Goal: Task Accomplishment & Management: Use online tool/utility

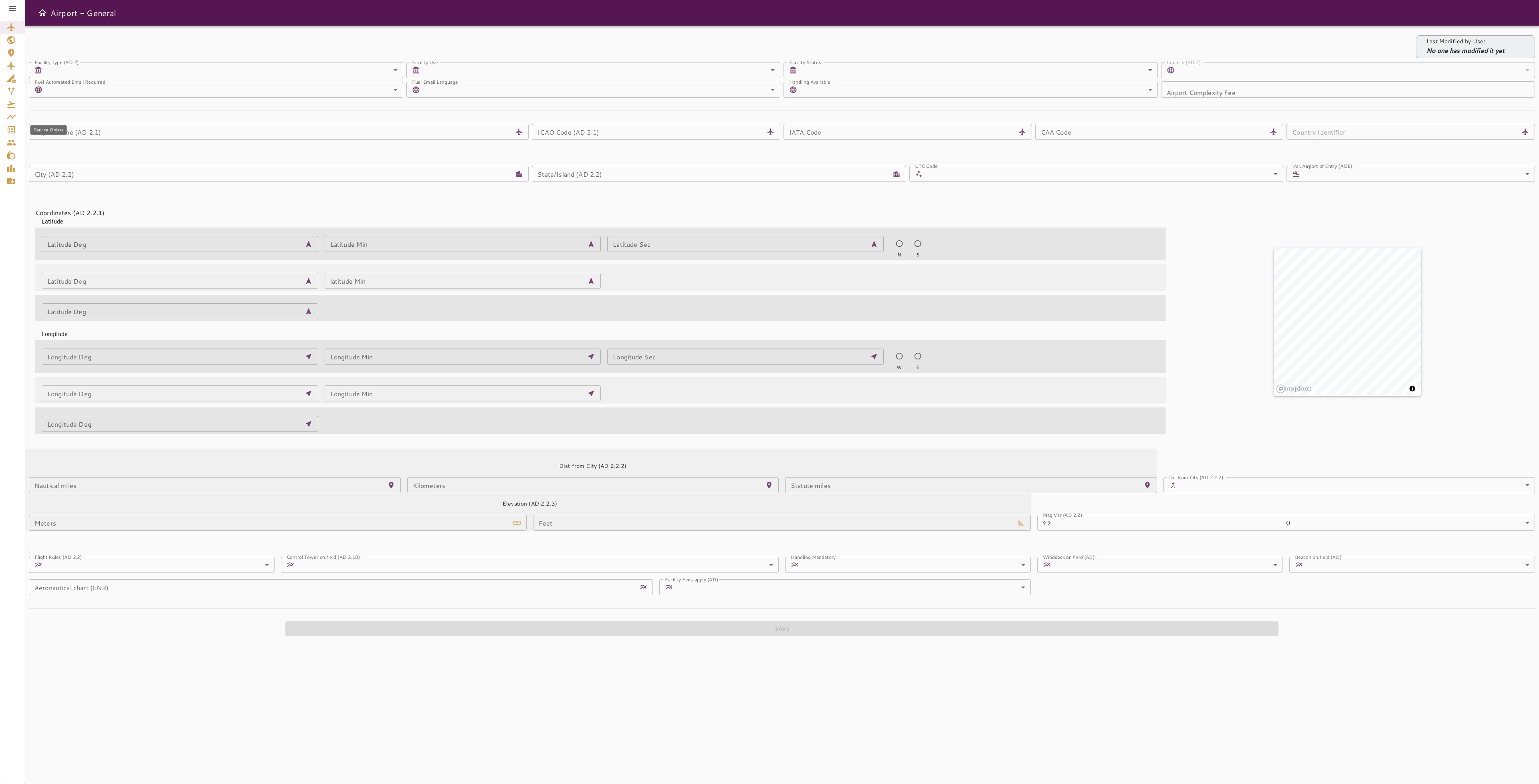
click at [11, 129] on icon "Service Orders" at bounding box center [11, 129] width 9 height 9
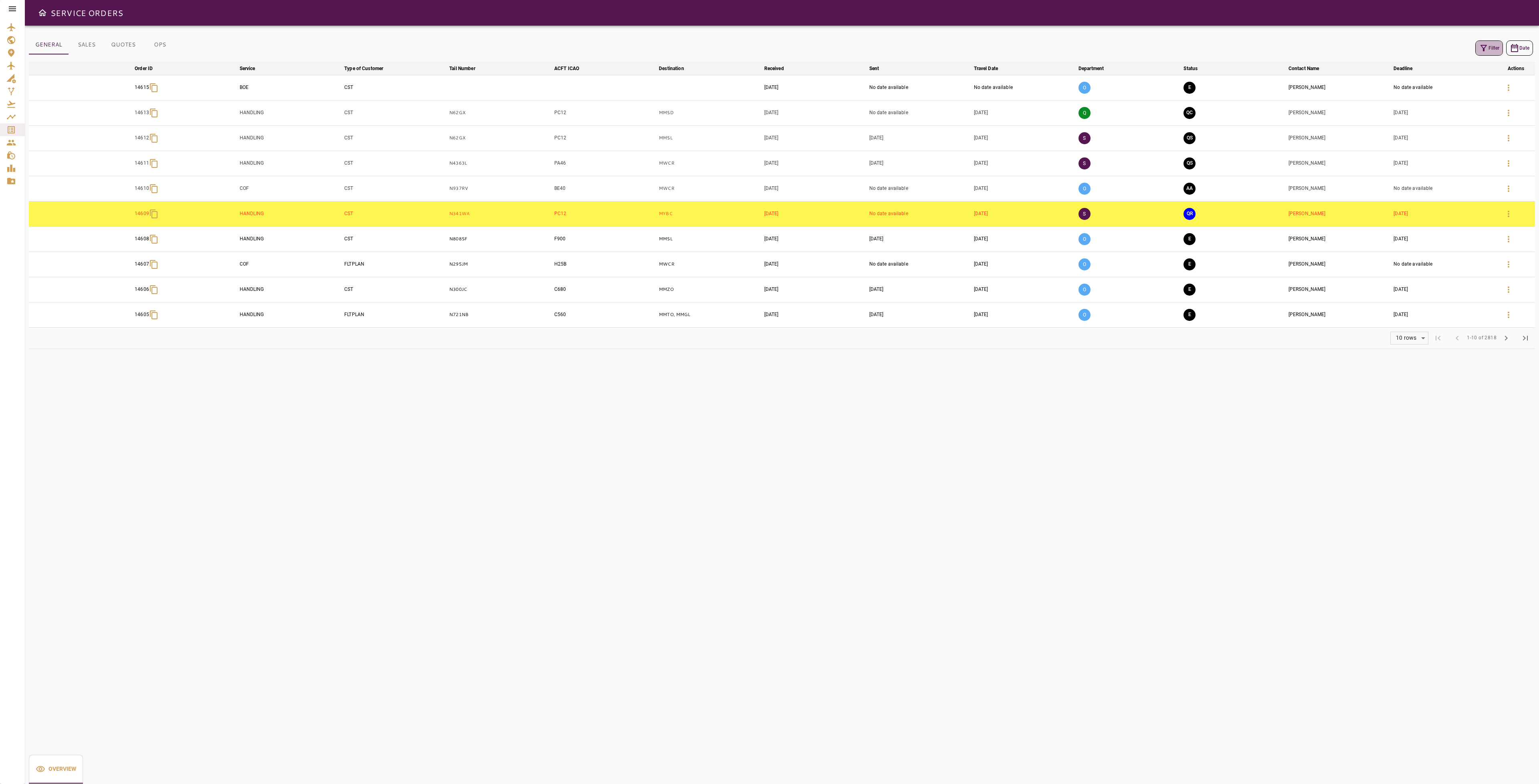
click at [1480, 49] on icon "button" at bounding box center [1483, 48] width 9 height 9
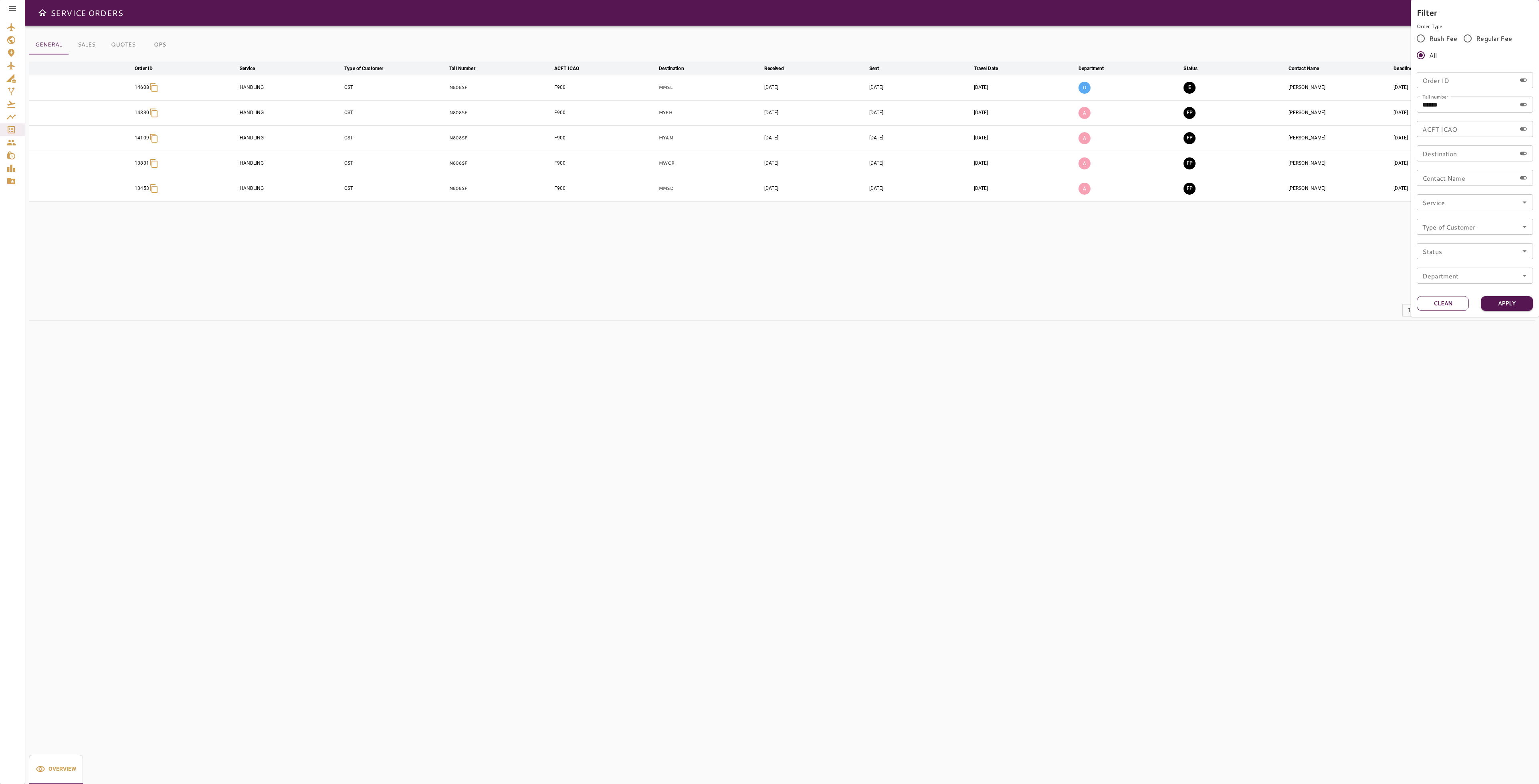
click at [1432, 301] on button "Clean" at bounding box center [1442, 304] width 52 height 15
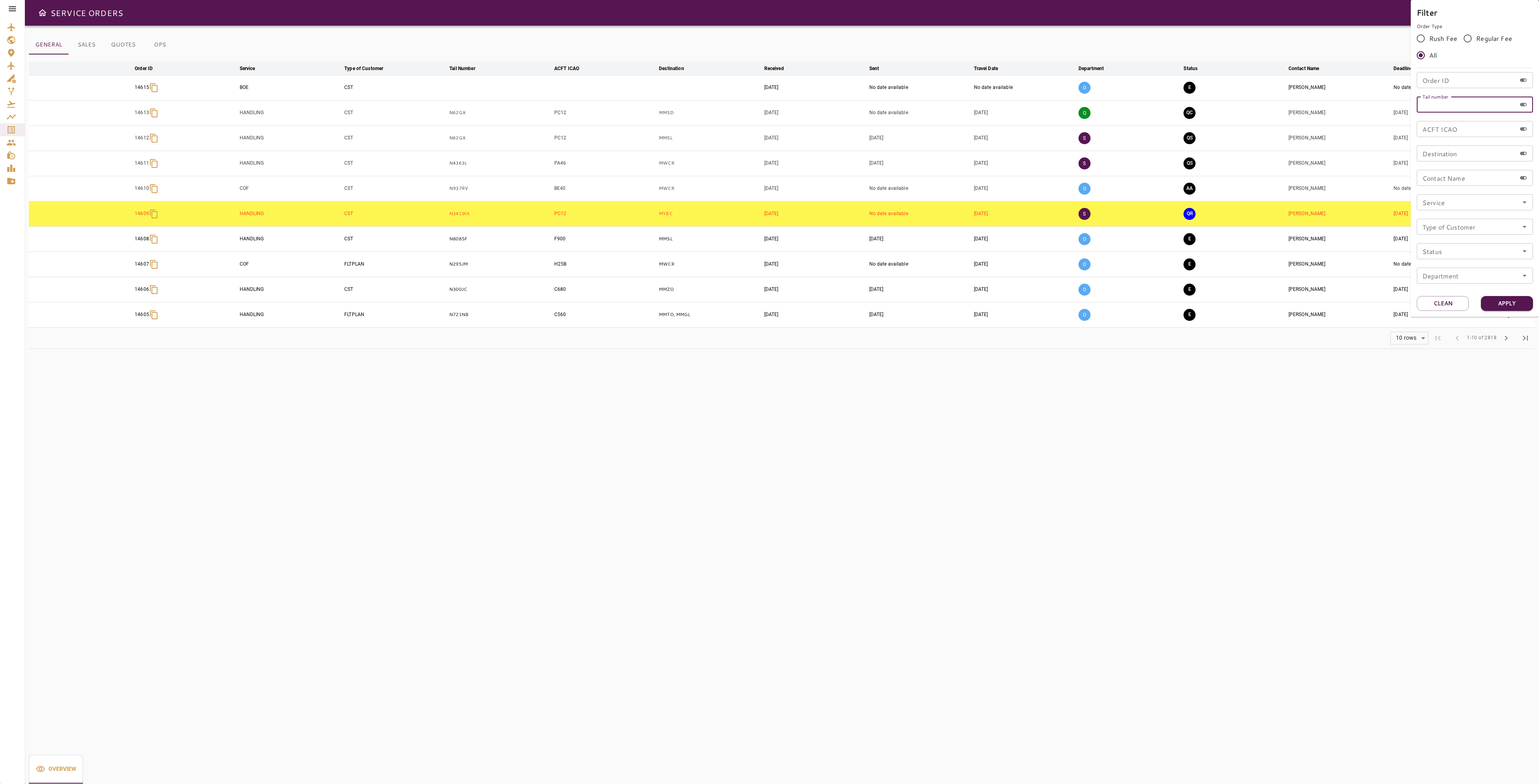
click at [1451, 105] on input "Tail number" at bounding box center [1466, 104] width 100 height 16
type input "******"
click at [1506, 305] on button "Apply" at bounding box center [1507, 304] width 52 height 15
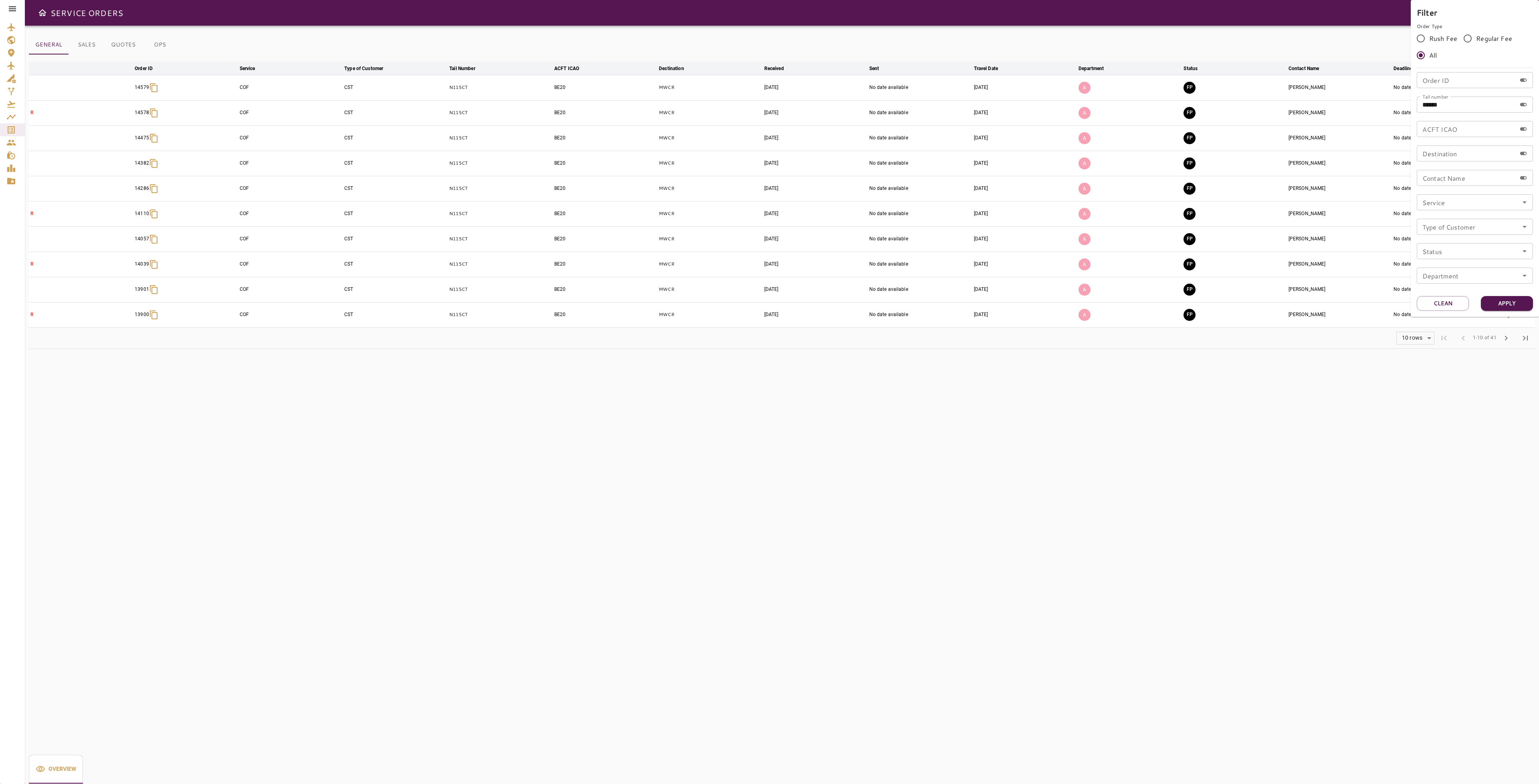
click at [14, 128] on div at bounding box center [770, 392] width 1539 height 784
click at [13, 129] on icon "Service Orders" at bounding box center [11, 129] width 9 height 9
click at [9, 11] on icon at bounding box center [12, 8] width 9 height 9
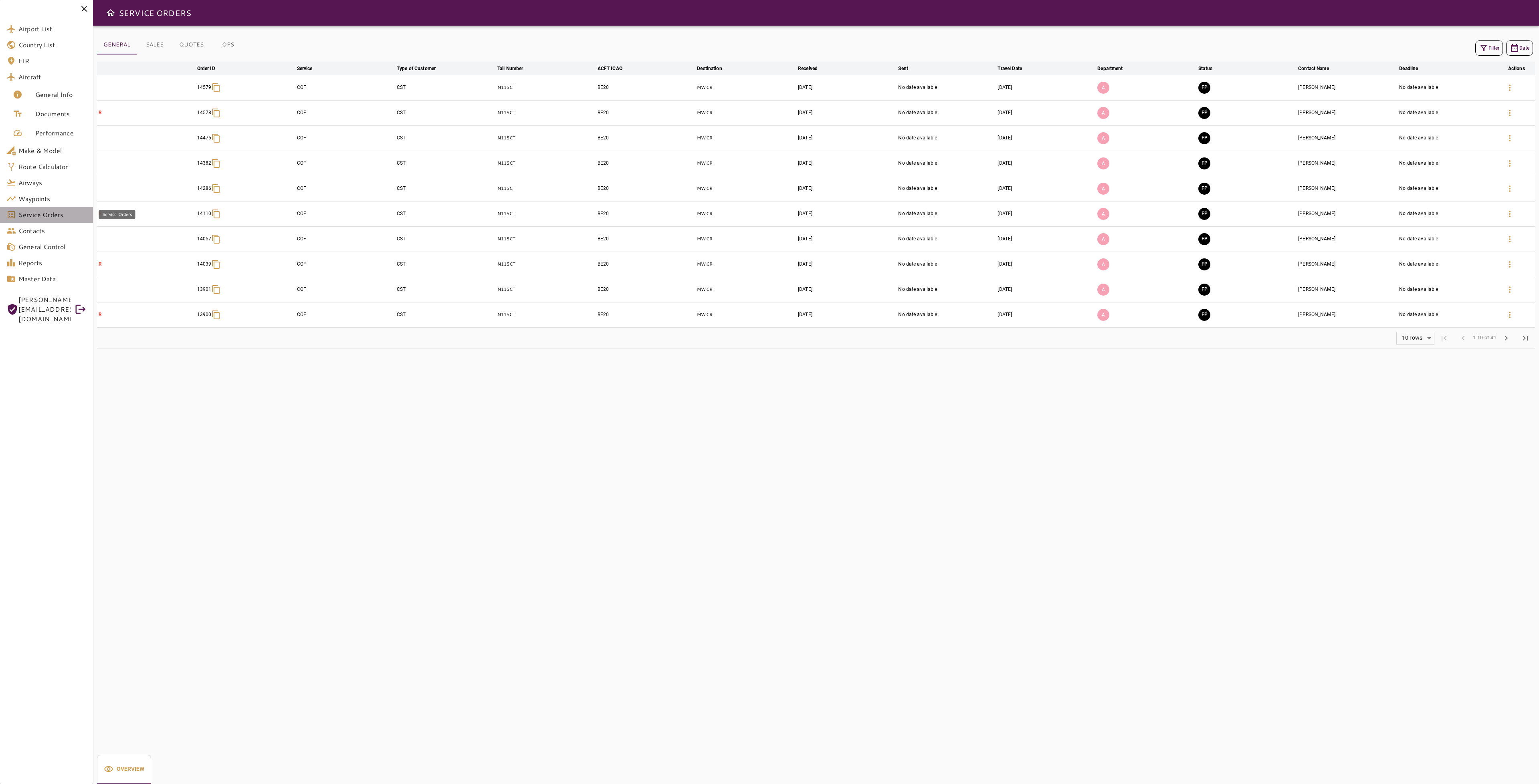
click at [59, 216] on span "Service Orders" at bounding box center [52, 214] width 68 height 9
click at [54, 258] on span "Orders" at bounding box center [62, 261] width 53 height 9
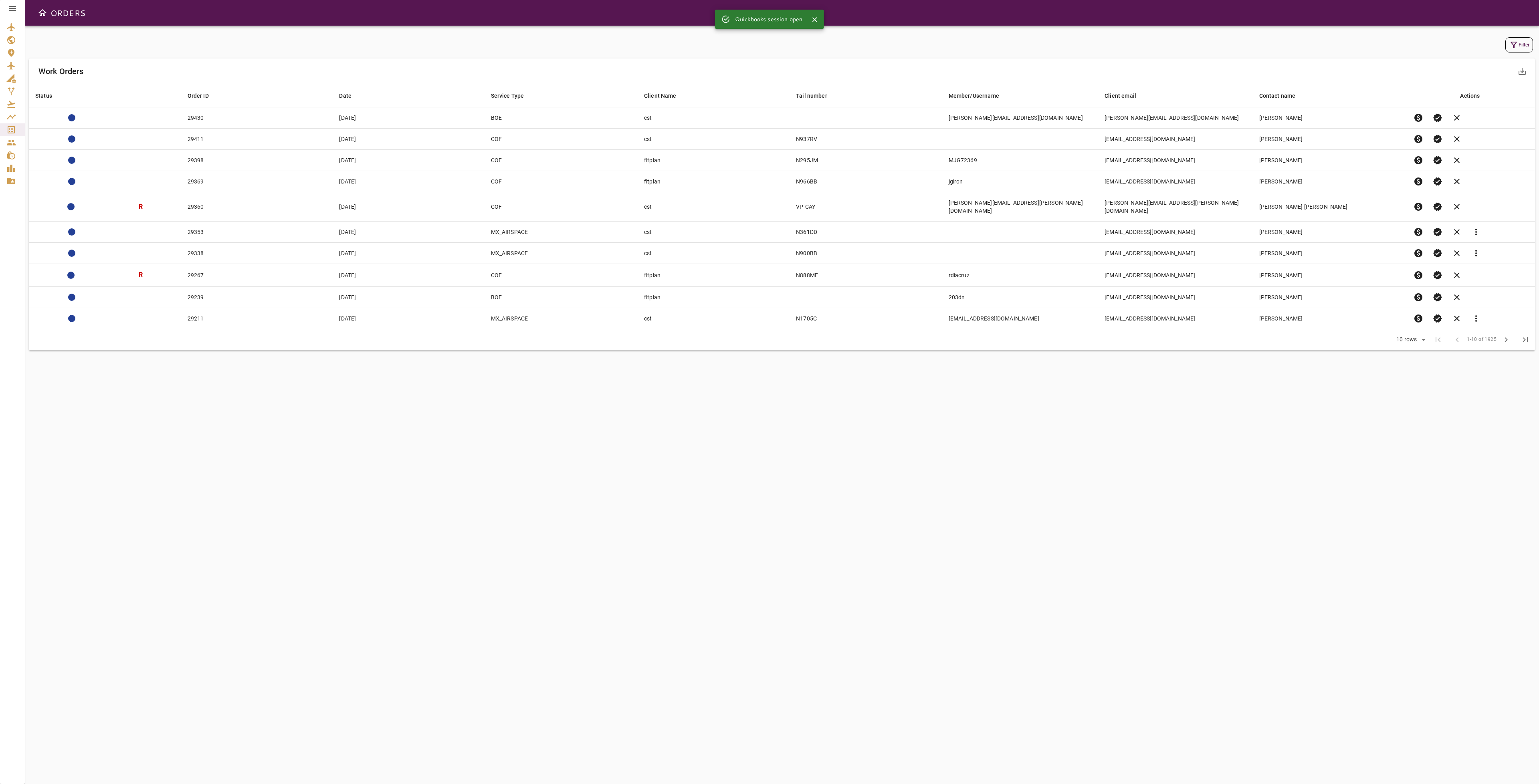
click at [1518, 46] on button "Filter" at bounding box center [1519, 45] width 28 height 15
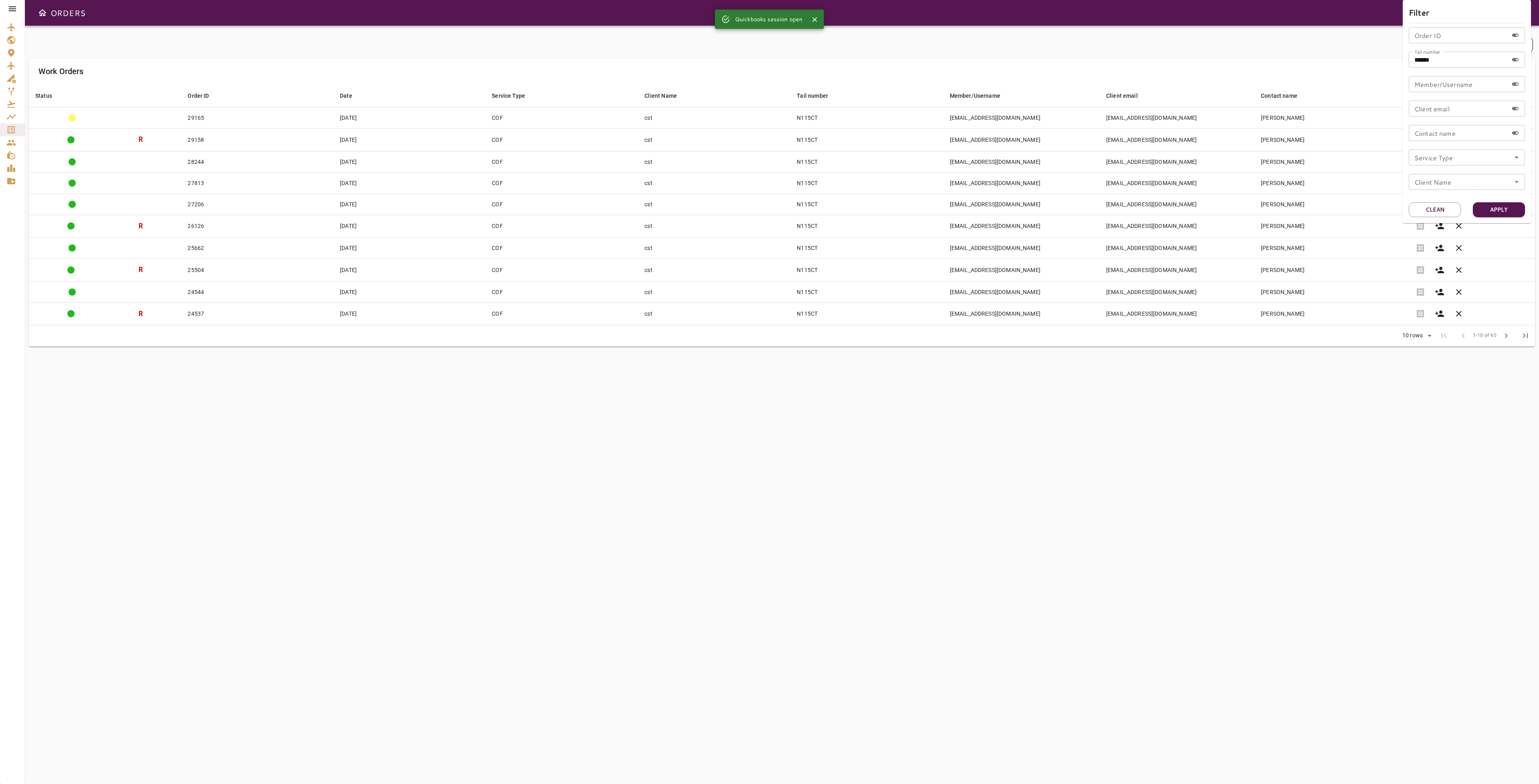
click at [982, 407] on div at bounding box center [770, 392] width 1539 height 784
